Goal: Task Accomplishment & Management: Use online tool/utility

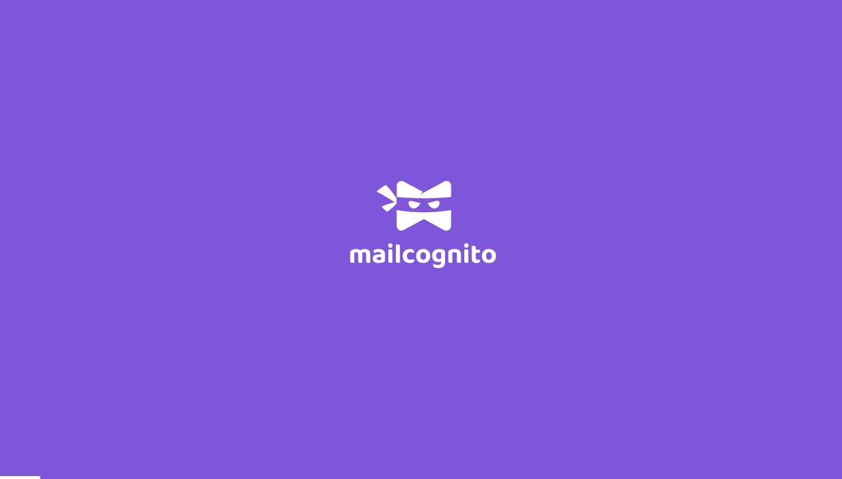
scroll to position [0, -1]
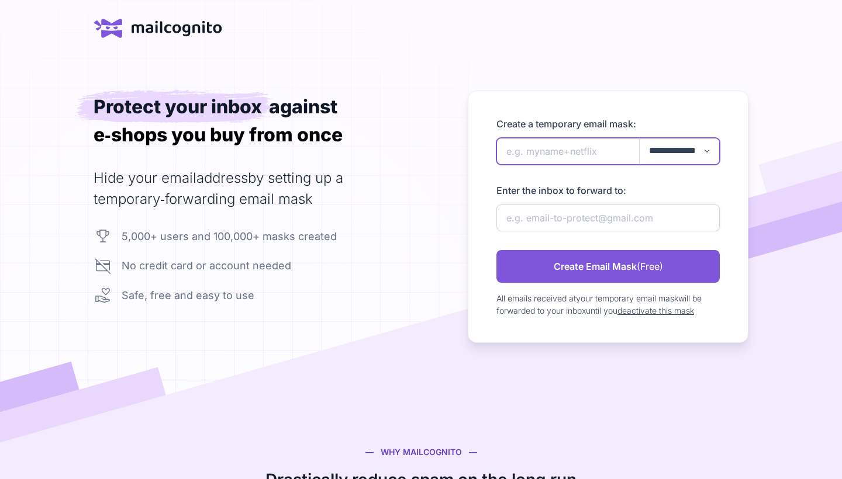
click at [572, 153] on input "newAlias" at bounding box center [607, 151] width 223 height 27
type input "ht25applied"
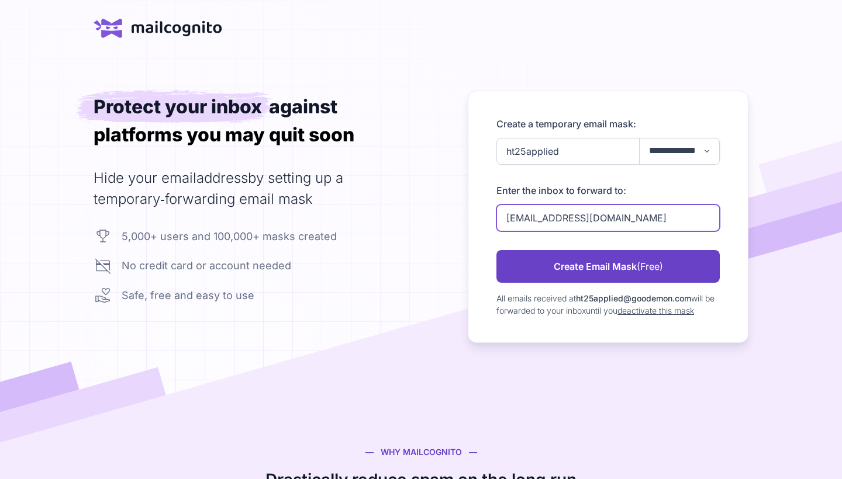
type input "agneskth38@gmail.com"
click at [606, 270] on link "Create Email Mask (Free)" at bounding box center [607, 266] width 223 height 33
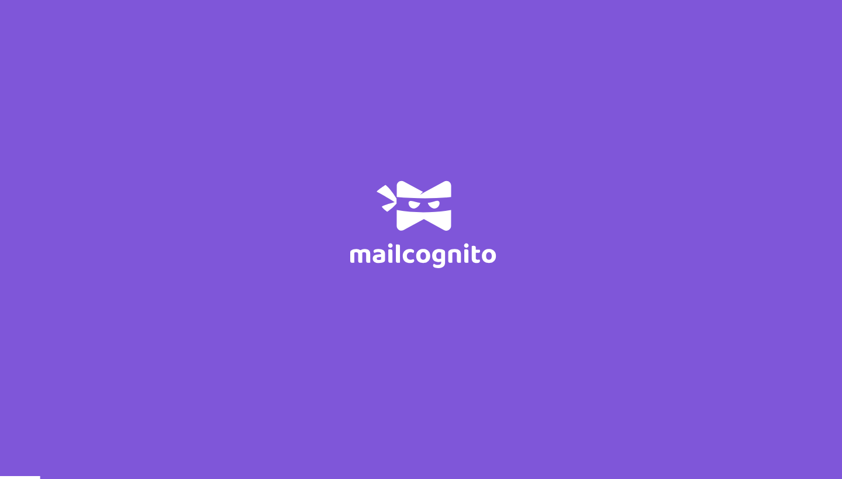
scroll to position [0, -1]
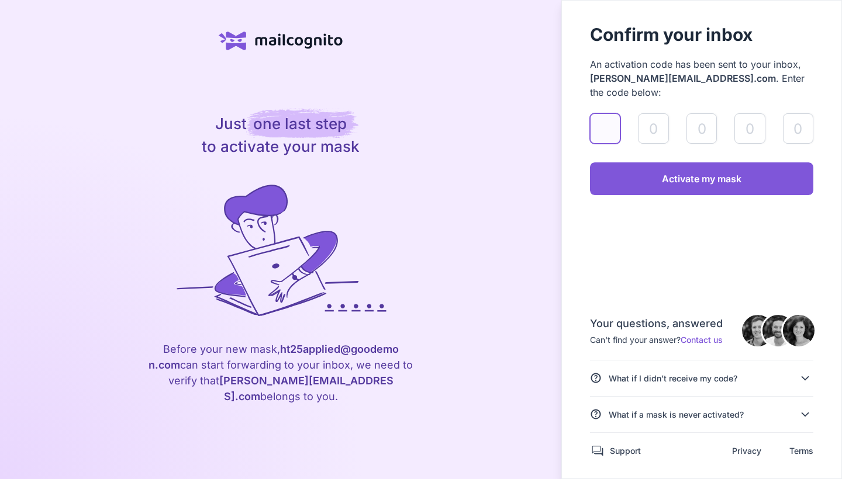
click at [613, 113] on input "validateAlias" at bounding box center [605, 128] width 30 height 30
type input "7"
type input "1"
type input "6"
type input "9"
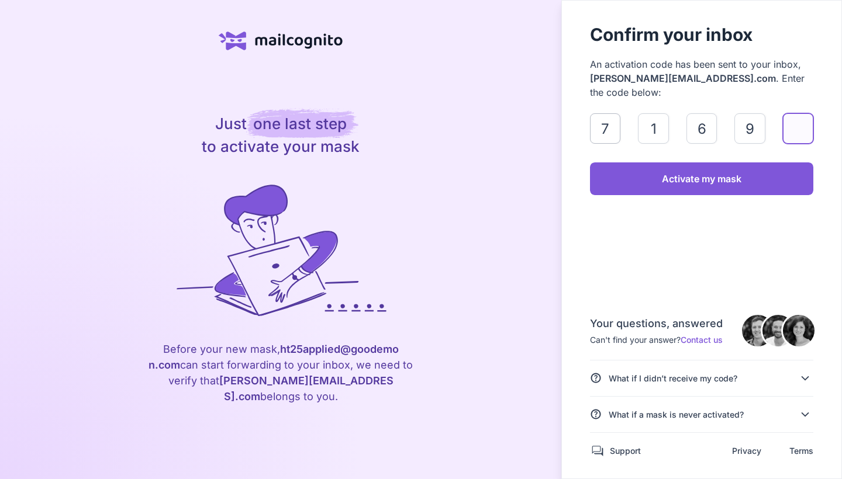
type input "6"
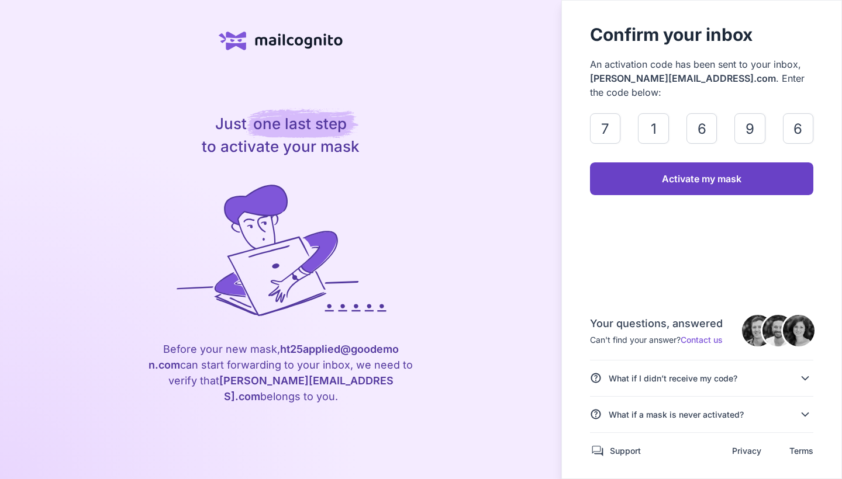
click at [634, 168] on link "Activate my mask" at bounding box center [701, 179] width 223 height 33
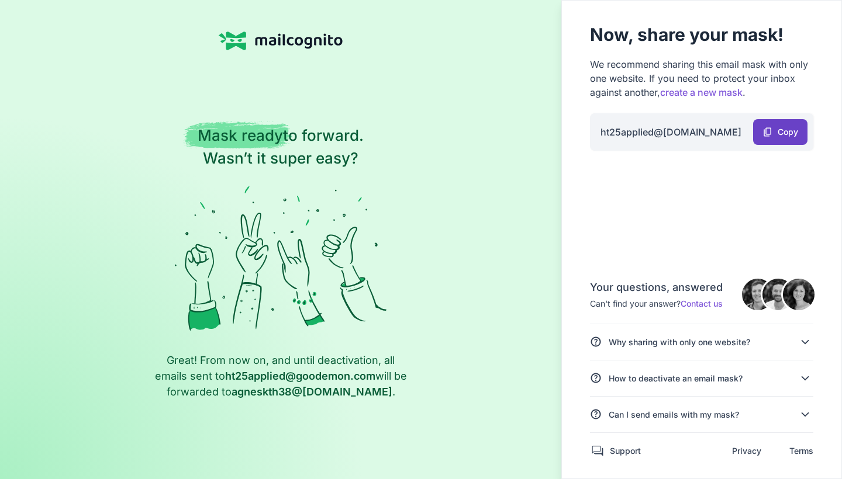
click at [768, 132] on span "content_copy" at bounding box center [767, 132] width 11 height 0
click at [775, 133] on link "content_copy Copy" at bounding box center [780, 132] width 54 height 26
